Goal: Task Accomplishment & Management: Manage account settings

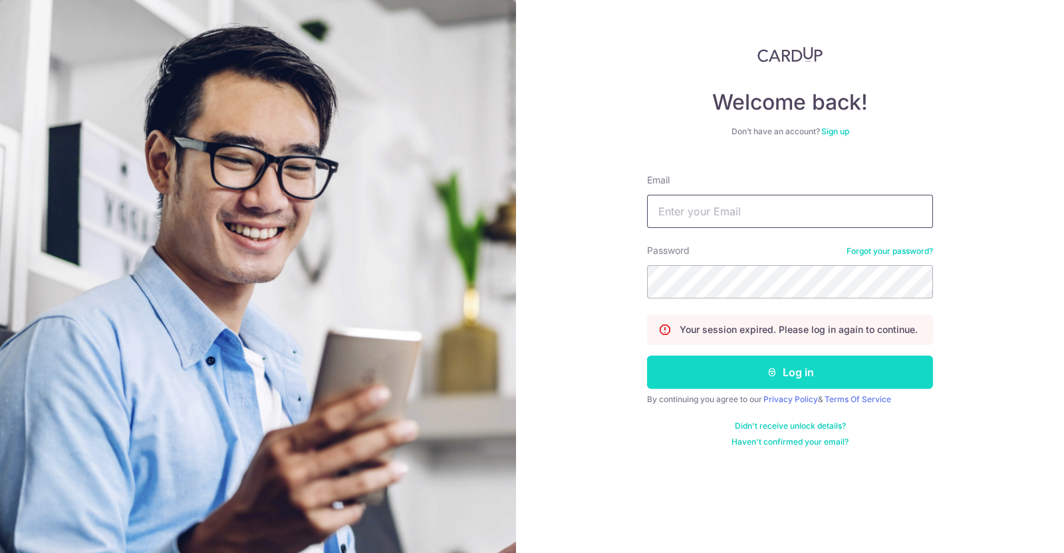
type input "[EMAIL_ADDRESS][DOMAIN_NAME]"
click at [758, 384] on button "Log in" at bounding box center [790, 372] width 286 height 33
